Goal: Task Accomplishment & Management: Manage account settings

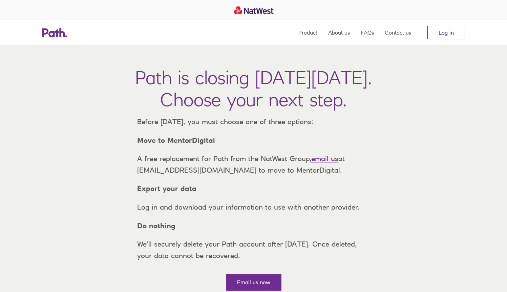
click at [448, 26] on link "Log in" at bounding box center [446, 33] width 38 height 14
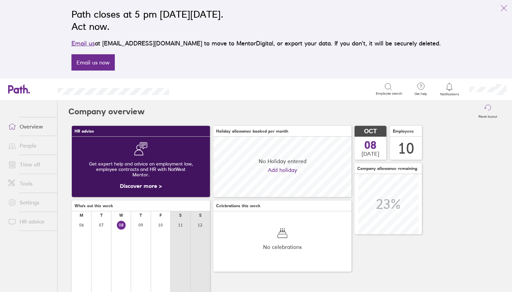
scroll to position [60, 138]
click at [23, 171] on li "Time off" at bounding box center [28, 164] width 57 height 19
click at [29, 161] on link "Time off" at bounding box center [30, 165] width 55 height 14
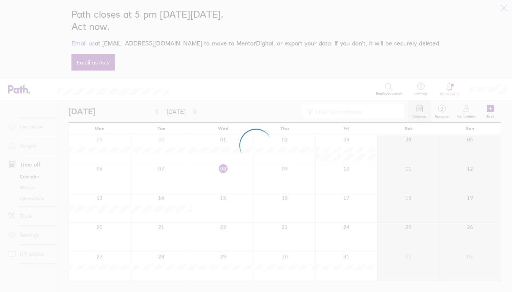
click at [32, 199] on div at bounding box center [256, 146] width 512 height 292
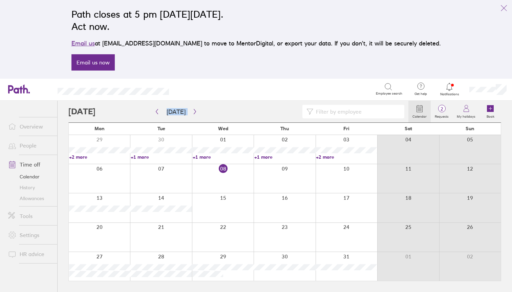
click at [32, 199] on link "Allowances" at bounding box center [30, 198] width 55 height 11
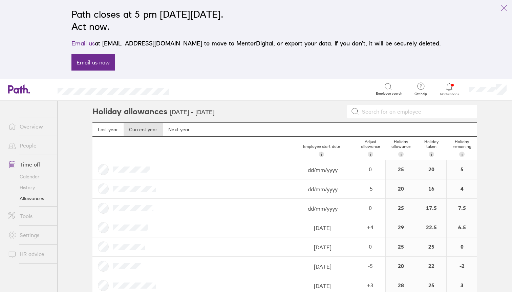
scroll to position [72, 0]
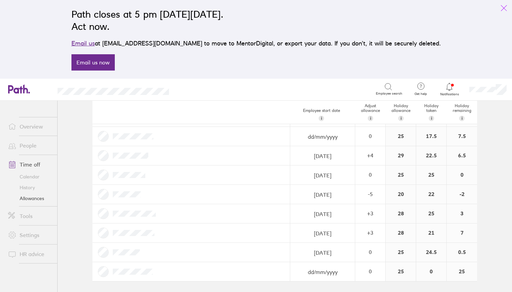
click at [503, 7] on icon "link" at bounding box center [503, 7] width 5 height 5
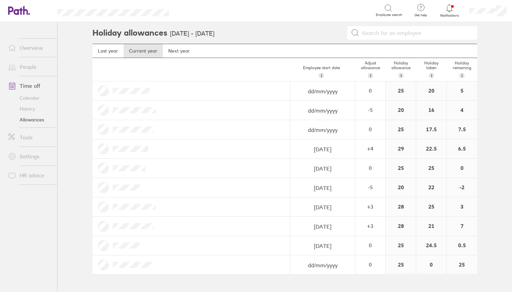
click at [26, 107] on link "History" at bounding box center [30, 108] width 55 height 11
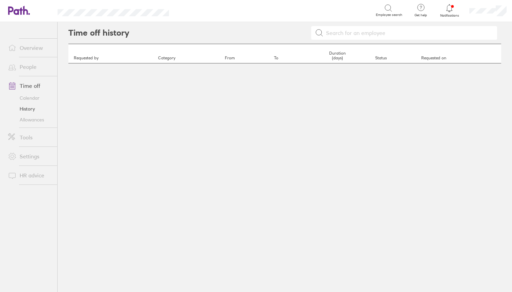
click at [30, 99] on link "Calendar" at bounding box center [30, 97] width 55 height 11
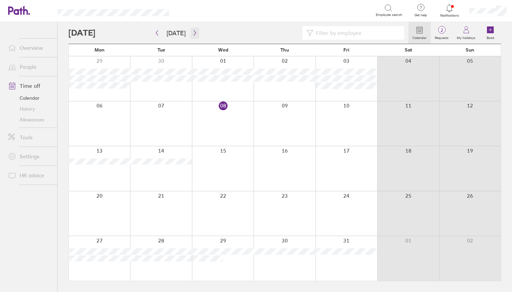
click at [191, 36] on button "button" at bounding box center [195, 32] width 8 height 11
click at [193, 32] on icon "button" at bounding box center [194, 32] width 5 height 5
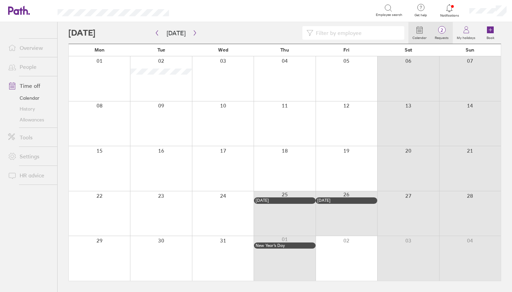
click at [440, 33] on icon at bounding box center [442, 30] width 8 height 8
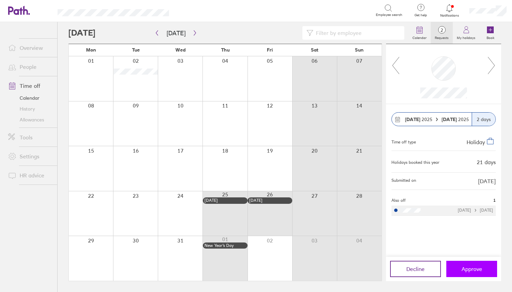
click at [453, 267] on button "Approve" at bounding box center [471, 268] width 51 height 16
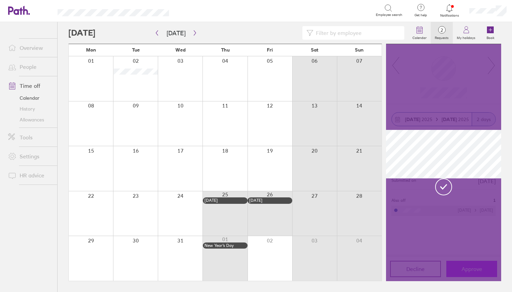
click at [453, 267] on div at bounding box center [443, 162] width 115 height 237
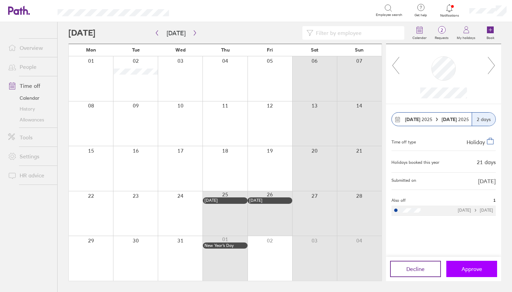
click at [459, 268] on button "Approve" at bounding box center [471, 268] width 51 height 16
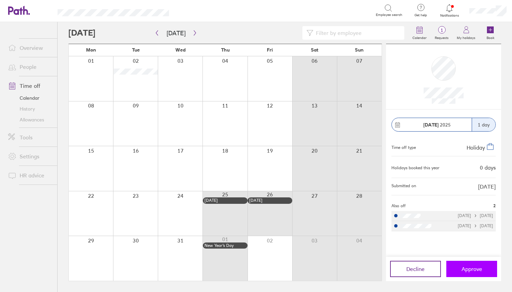
click at [464, 273] on button "Approve" at bounding box center [471, 268] width 51 height 16
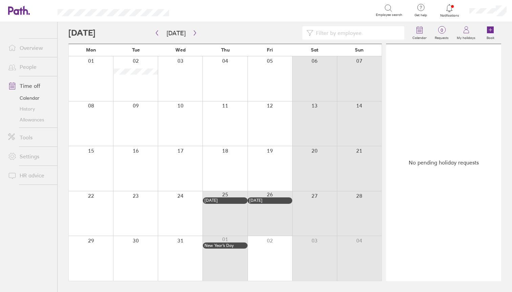
click at [34, 121] on link "Allowances" at bounding box center [30, 119] width 55 height 11
